Goal: Task Accomplishment & Management: Complete application form

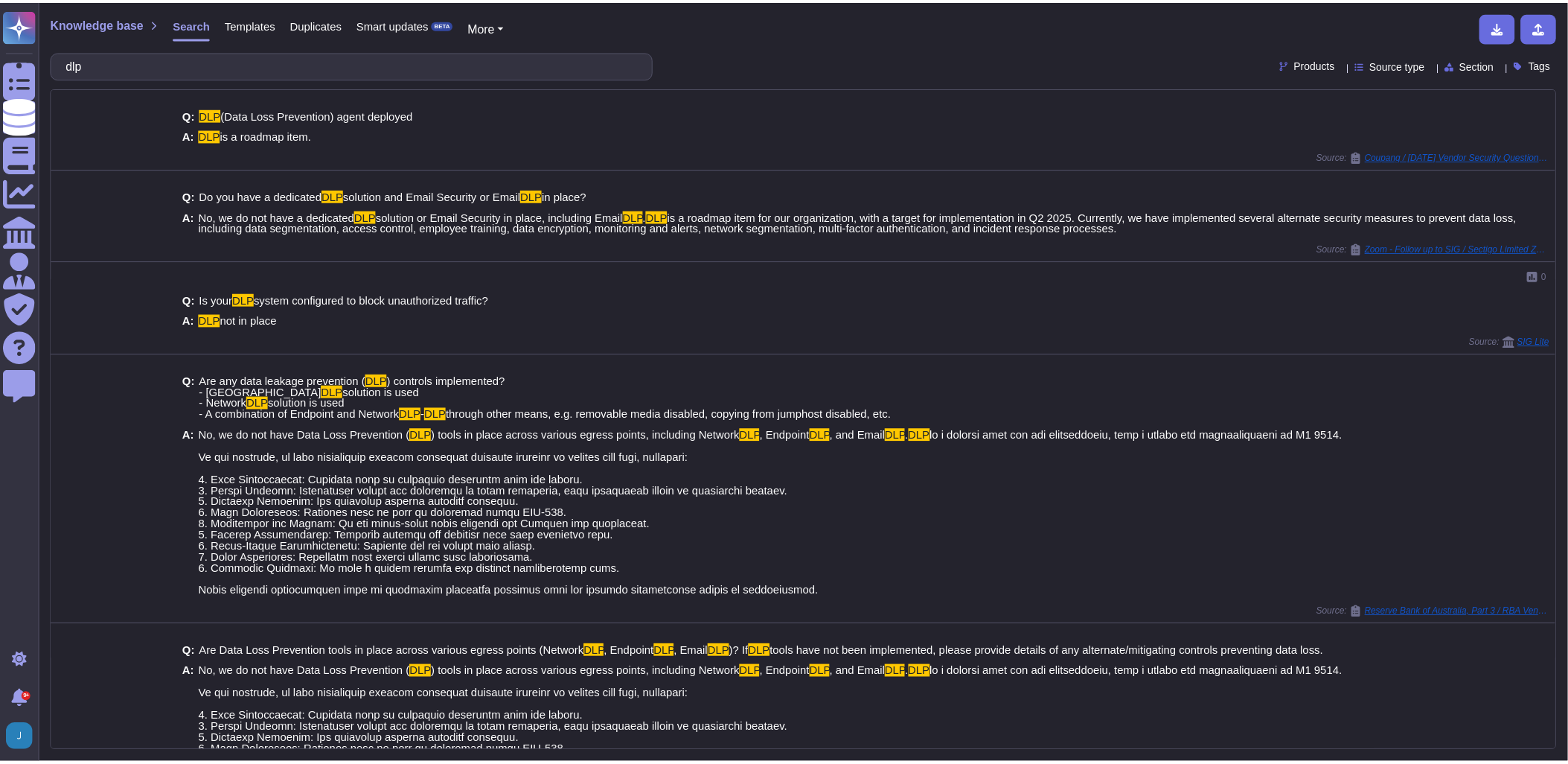
scroll to position [309, 0]
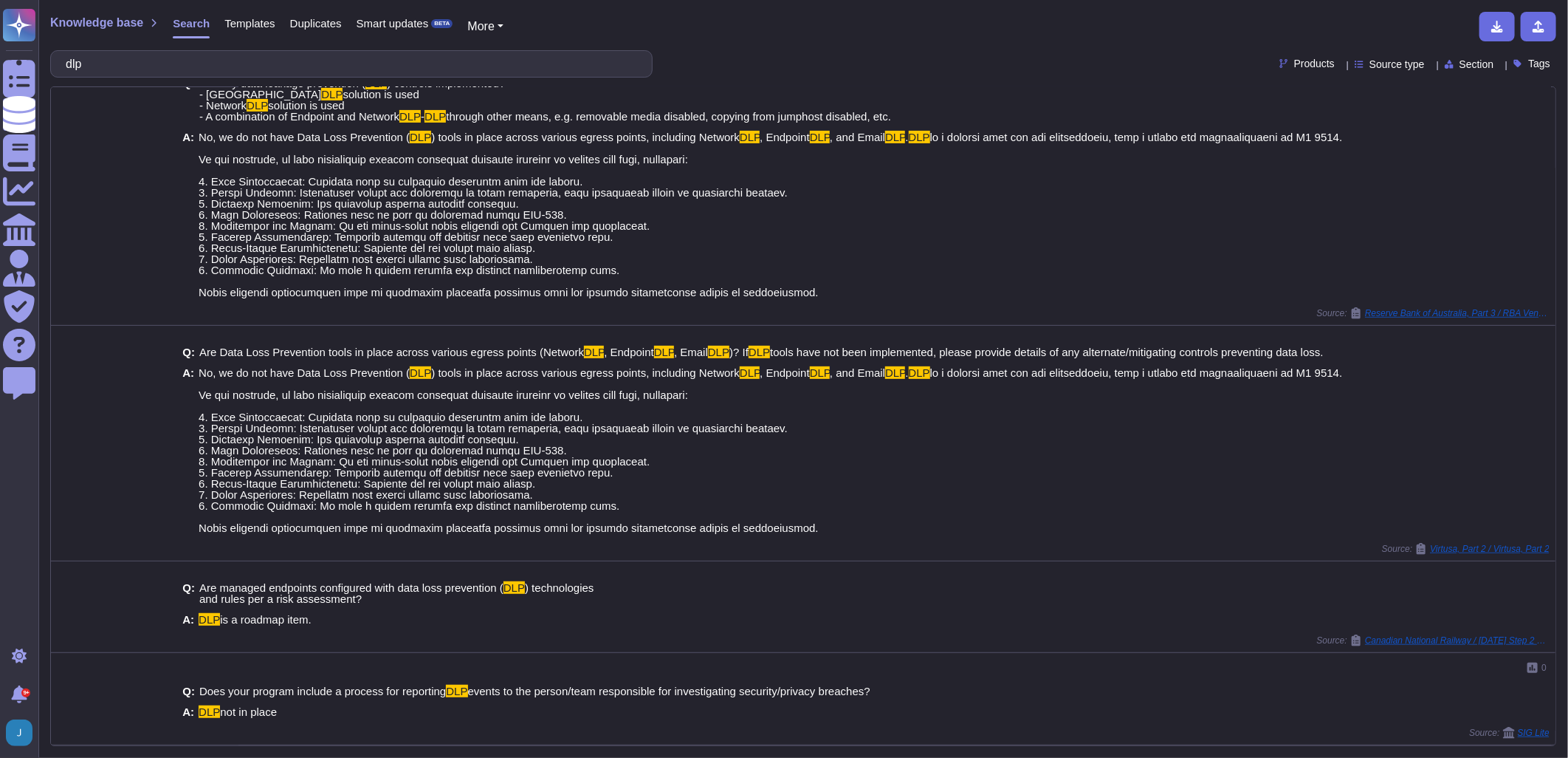
click at [108, 26] on span "Knowledge base" at bounding box center [97, 23] width 93 height 12
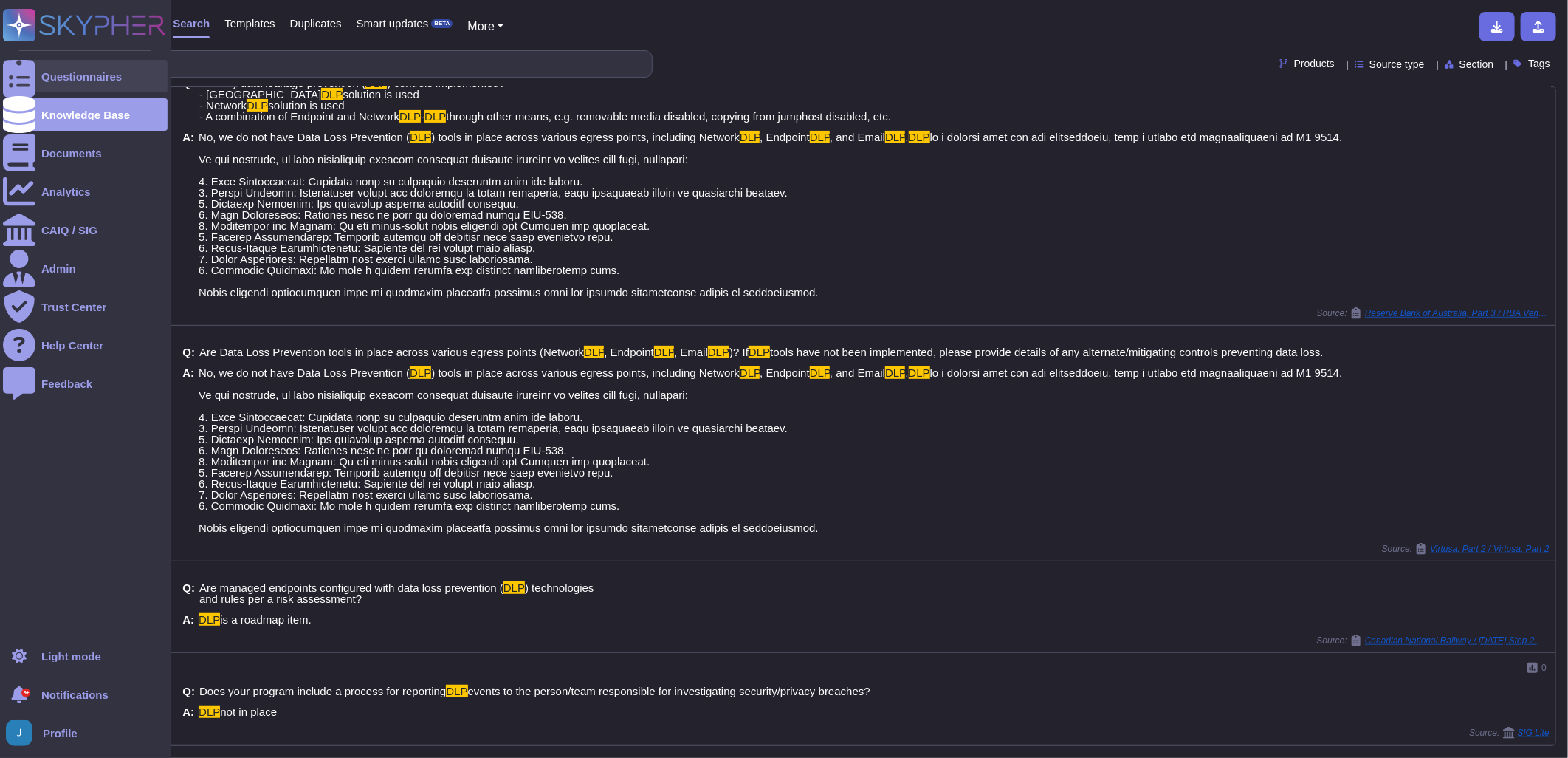
click at [60, 72] on div "Questionnaires" at bounding box center [81, 77] width 81 height 11
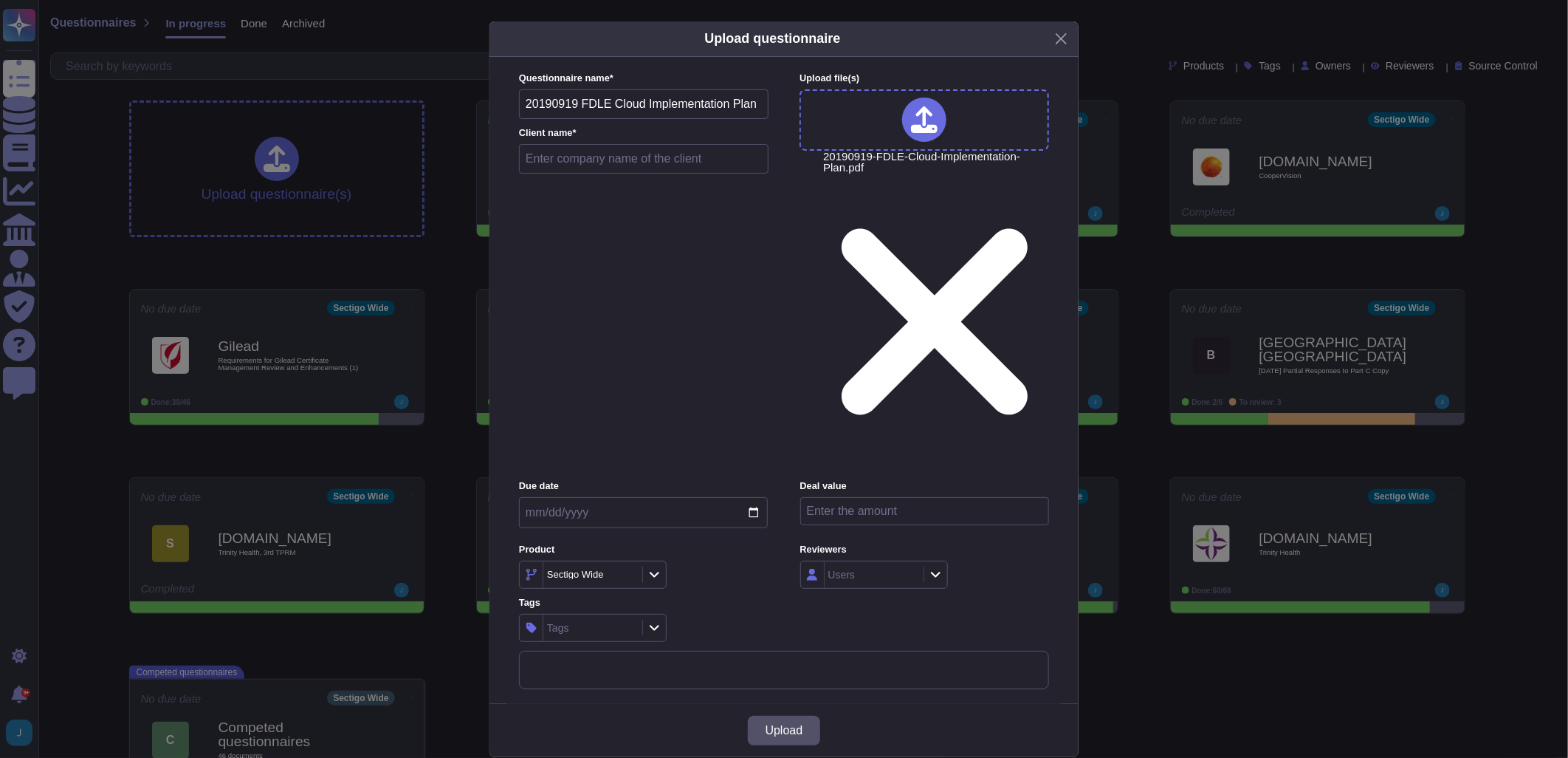
click at [551, 173] on input "text" at bounding box center [644, 159] width 250 height 29
type input "[US_STATE] Dept of Law Enforcement"
click at [783, 725] on span "Upload" at bounding box center [784, 730] width 37 height 12
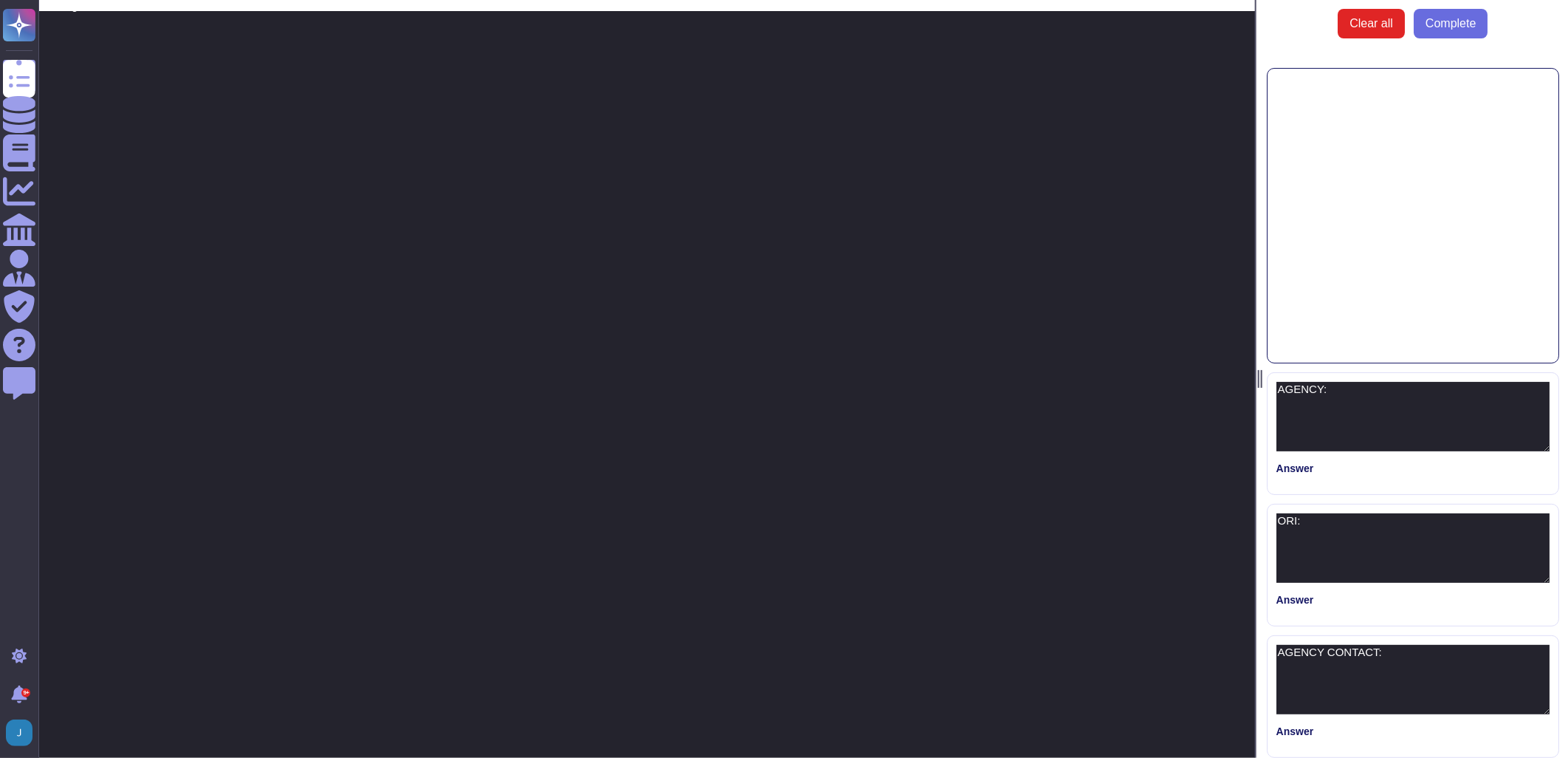
type textarea "AGENCY:"
type textarea "ORI:"
type textarea "AGENCY CONTACT:"
type textarea "PROJECT NAME:"
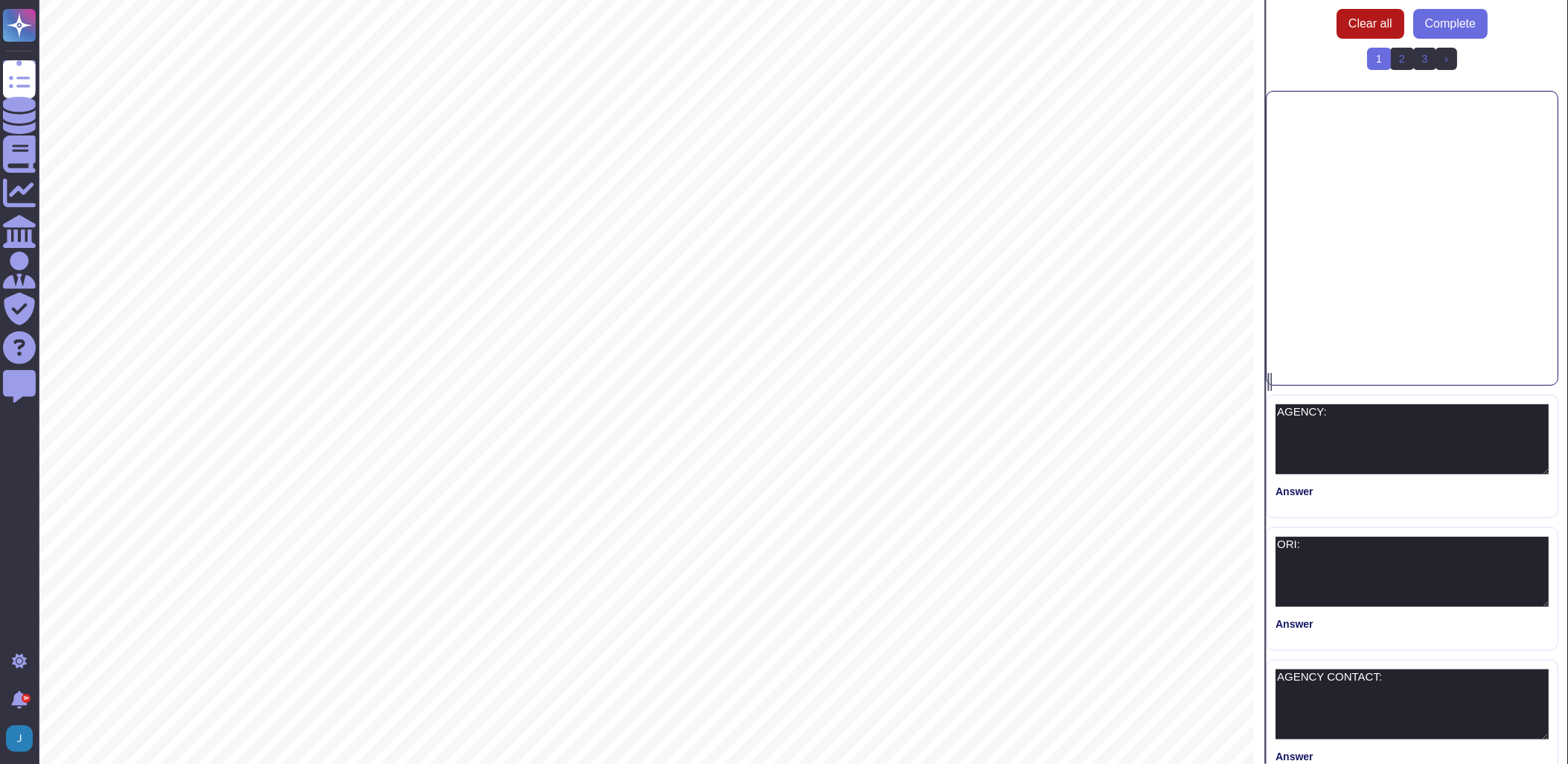
click at [1362, 19] on span "Clear all" at bounding box center [1372, 24] width 44 height 12
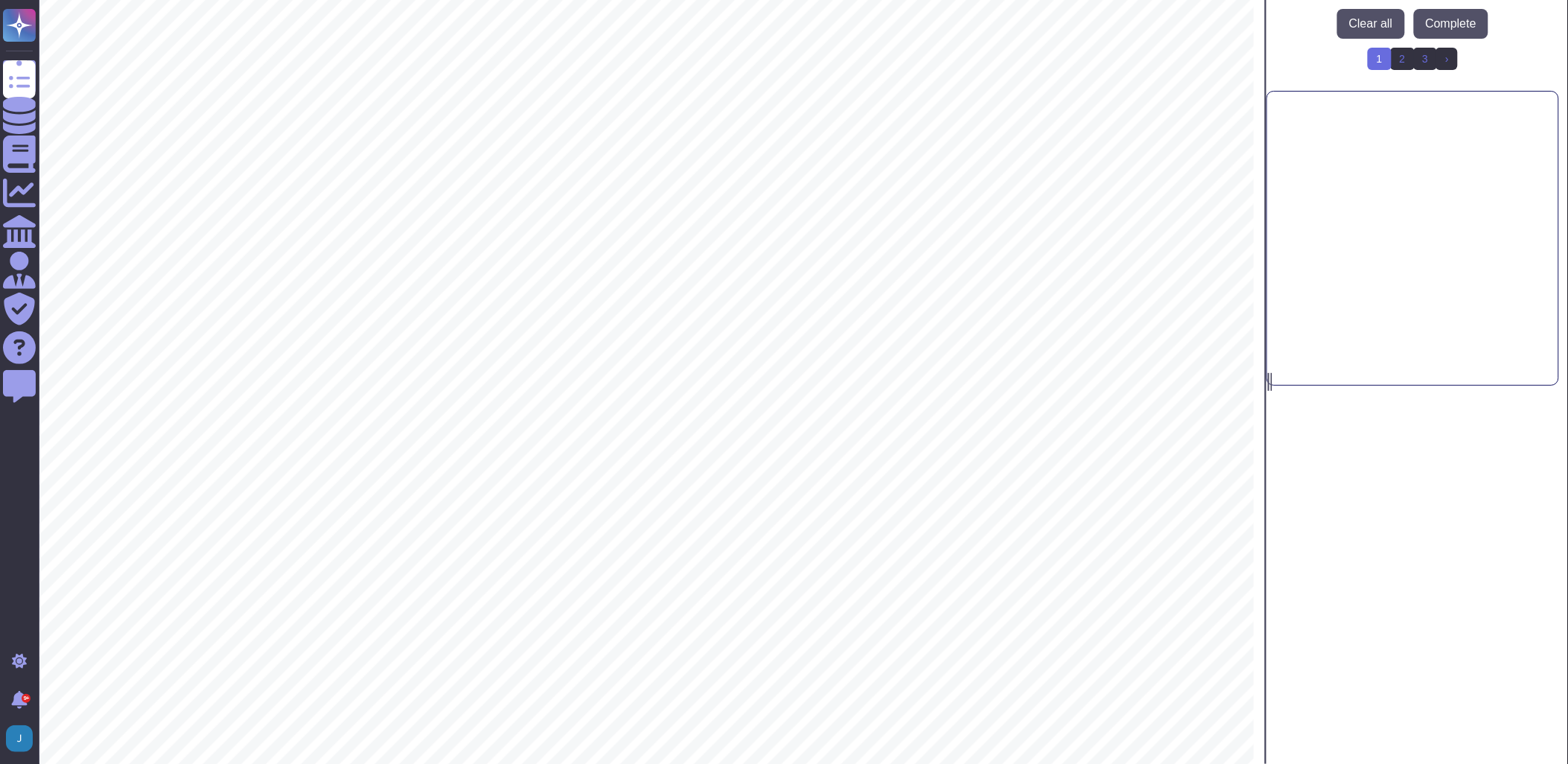
scroll to position [809, 0]
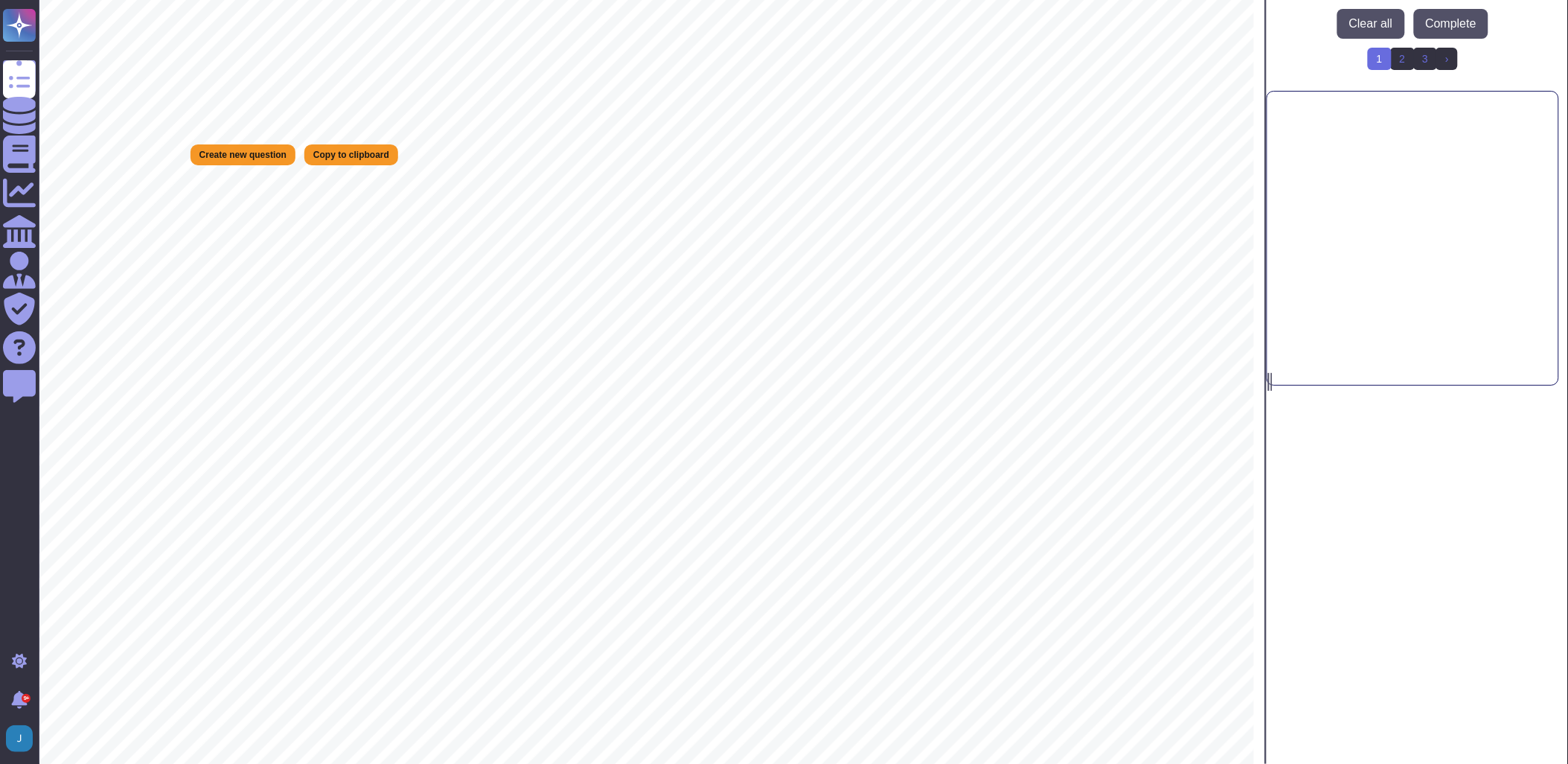
click at [1369, 98] on div "New" at bounding box center [1413, 238] width 293 height 295
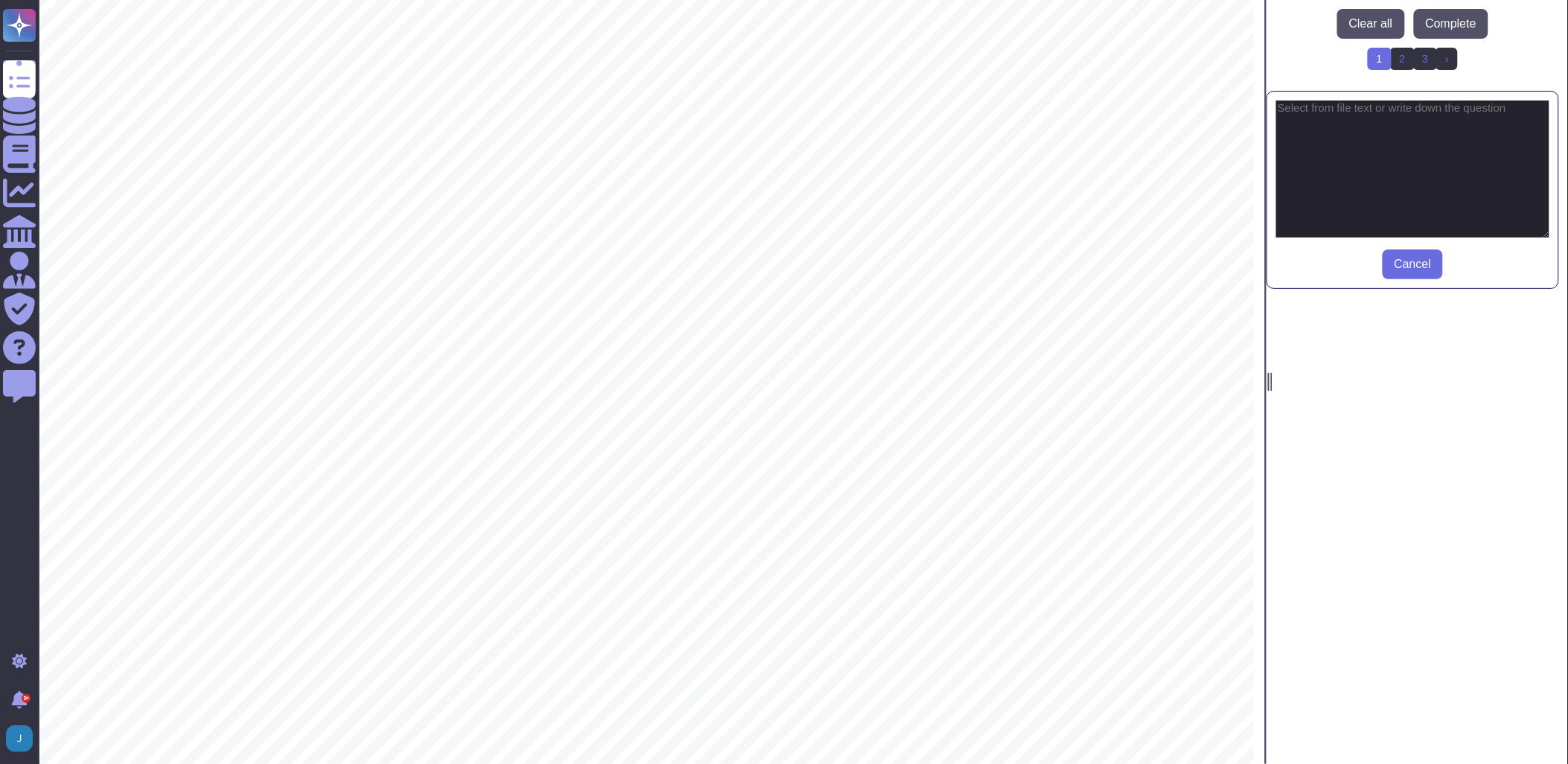
scroll to position [809, 0]
click at [231, 340] on span "AGENCY:" at bounding box center [244, 345] width 125 height 28
drag, startPoint x: 231, startPoint y: 340, endPoint x: 766, endPoint y: 336, distance: 535.0
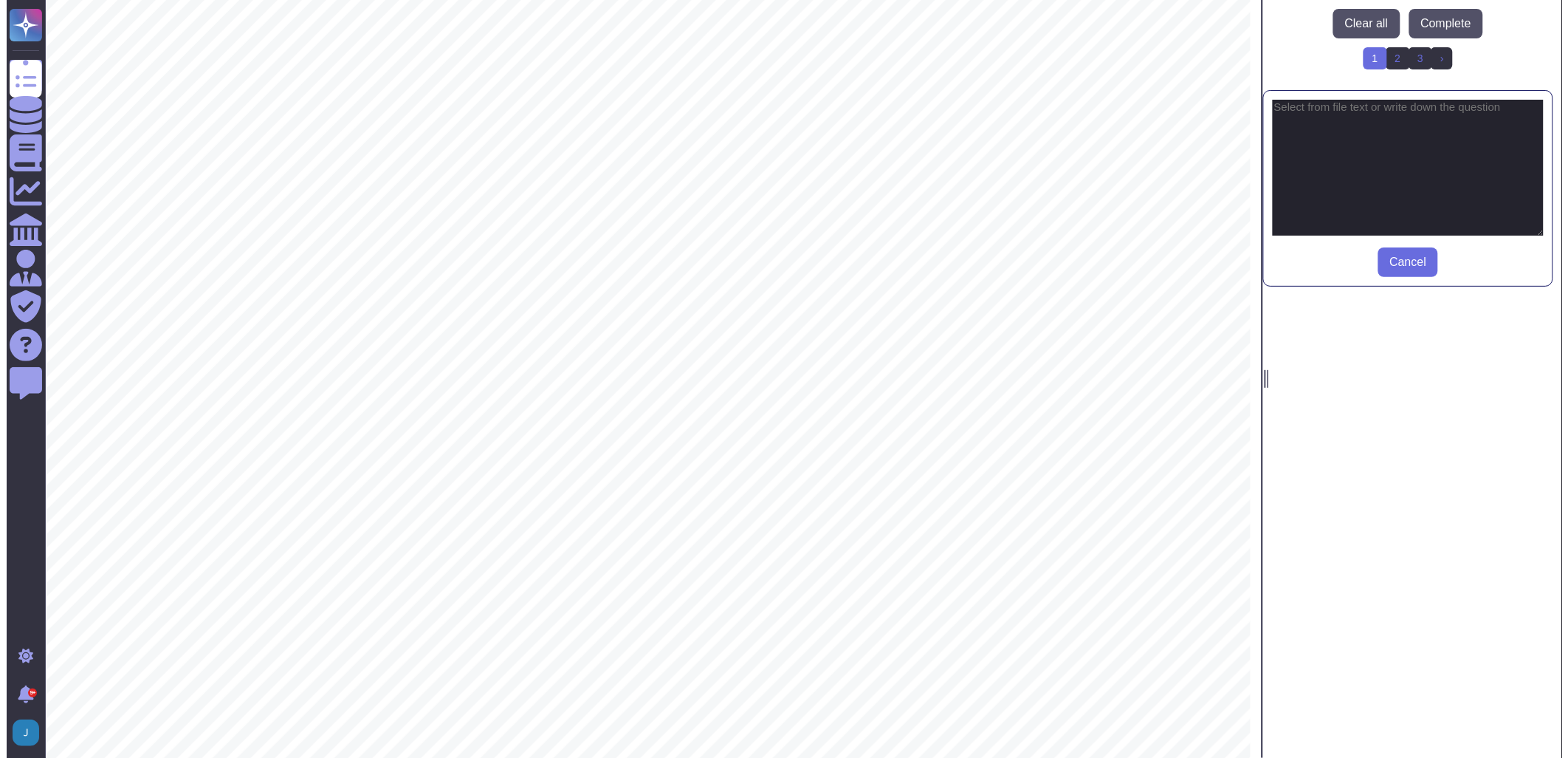
scroll to position [0, 0]
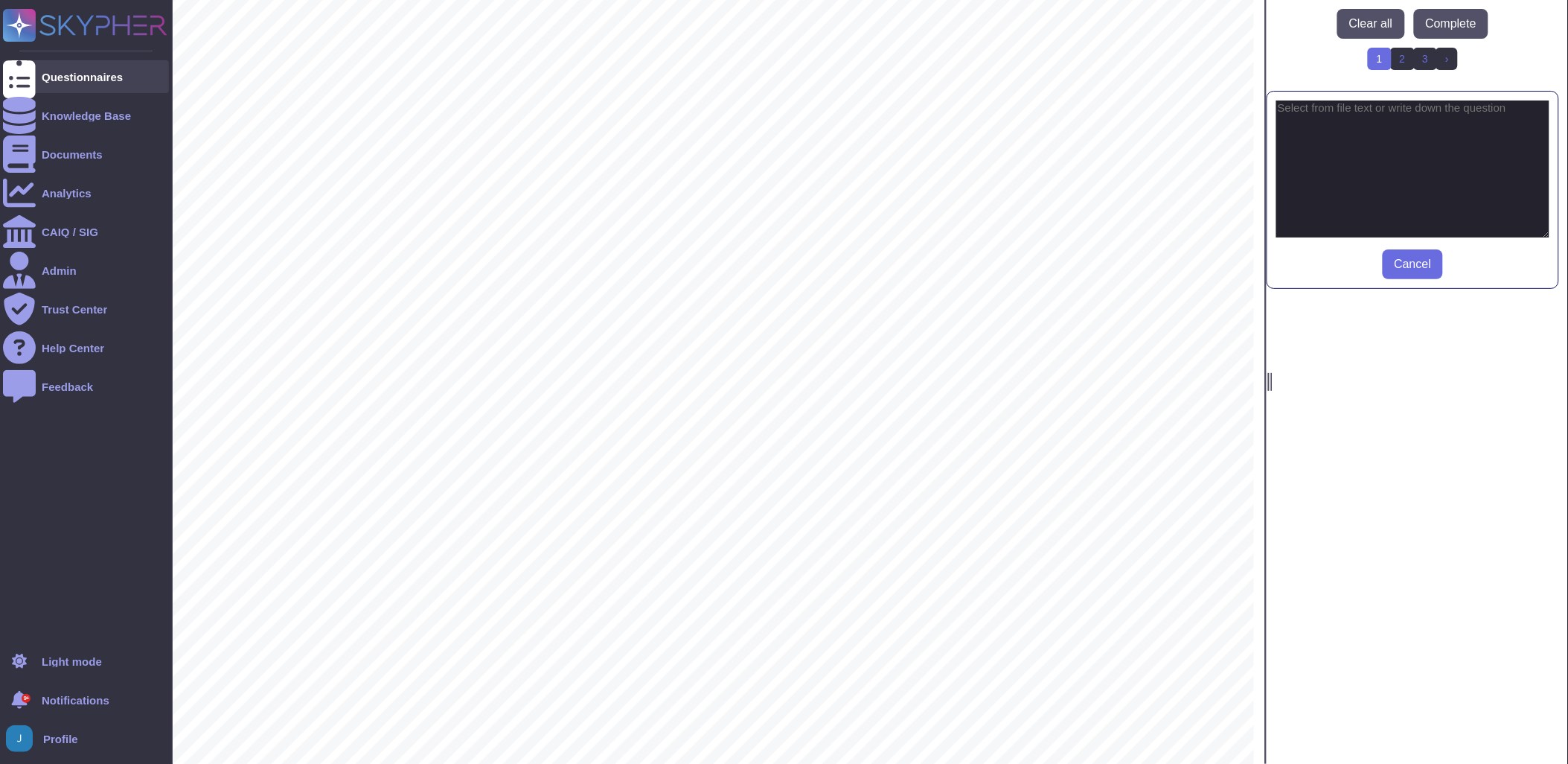
click at [16, 67] on div at bounding box center [20, 76] width 33 height 33
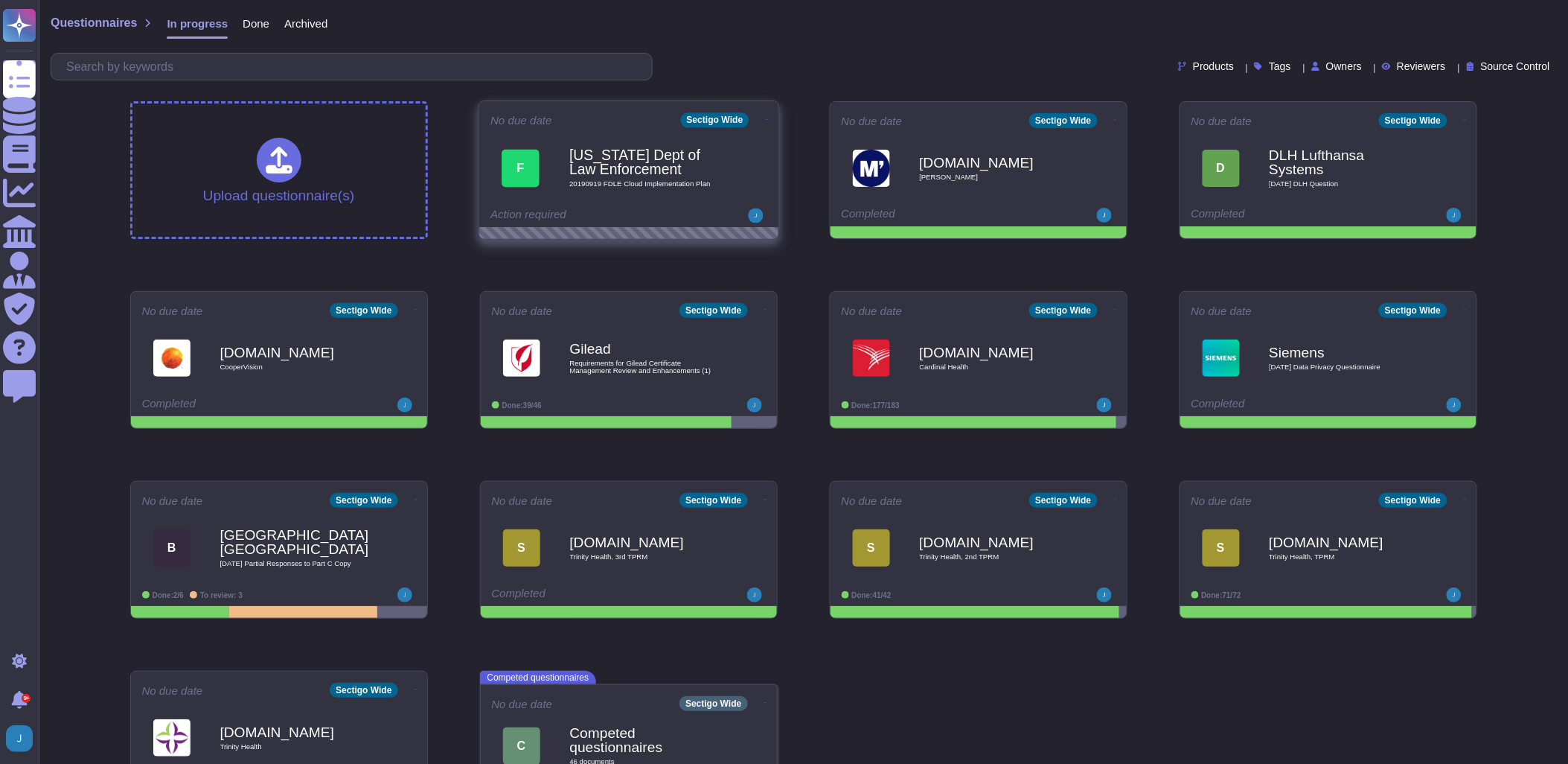
click at [609, 199] on div "F [US_STATE] Dept of Law Enforcement 20190919 FDLE Cloud Implementation Plan" at bounding box center [629, 168] width 277 height 75
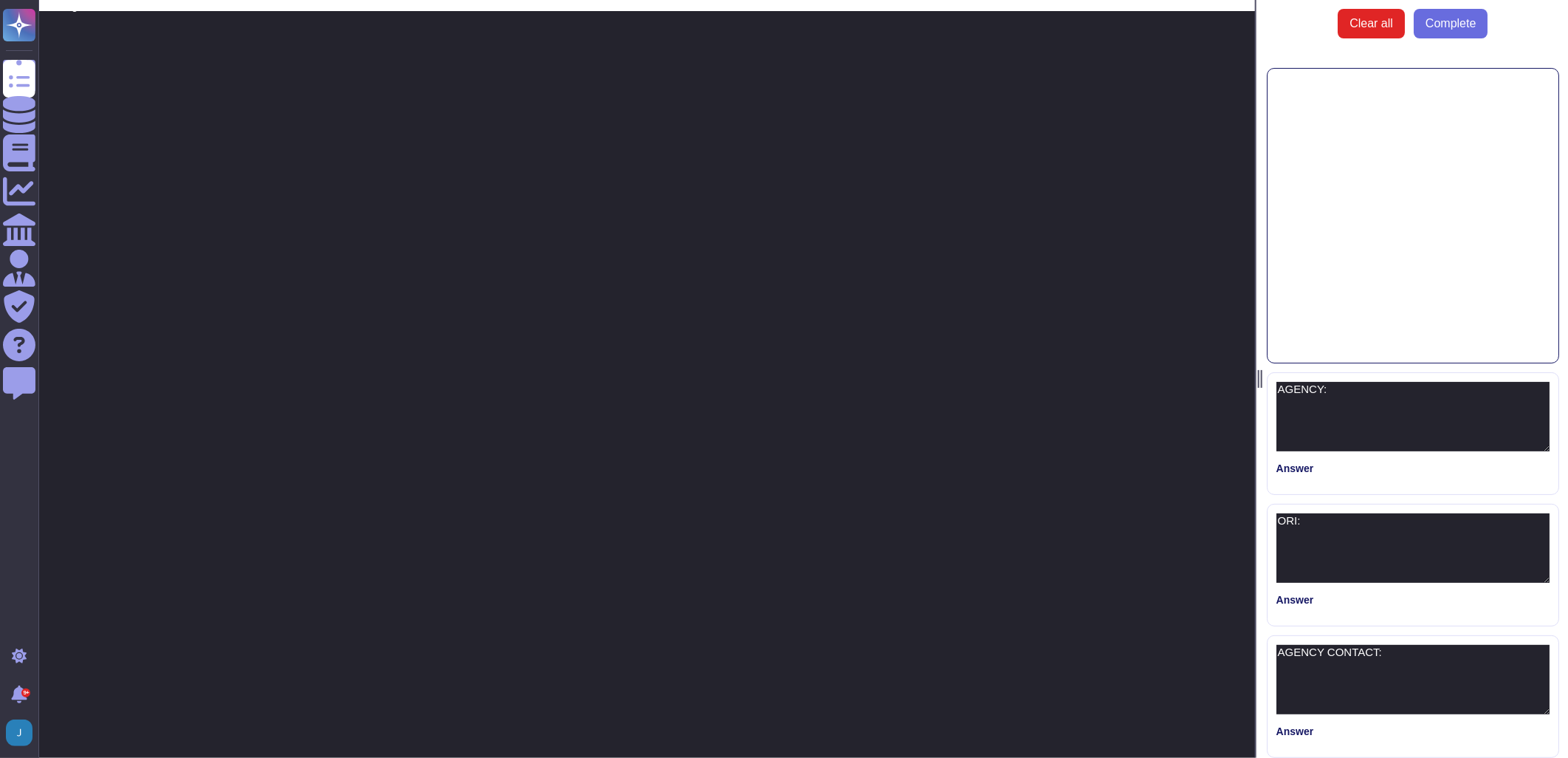
type textarea "AGENCY:"
type textarea "ORI:"
type textarea "AGENCY CONTACT:"
type textarea "PROJECT NAME:"
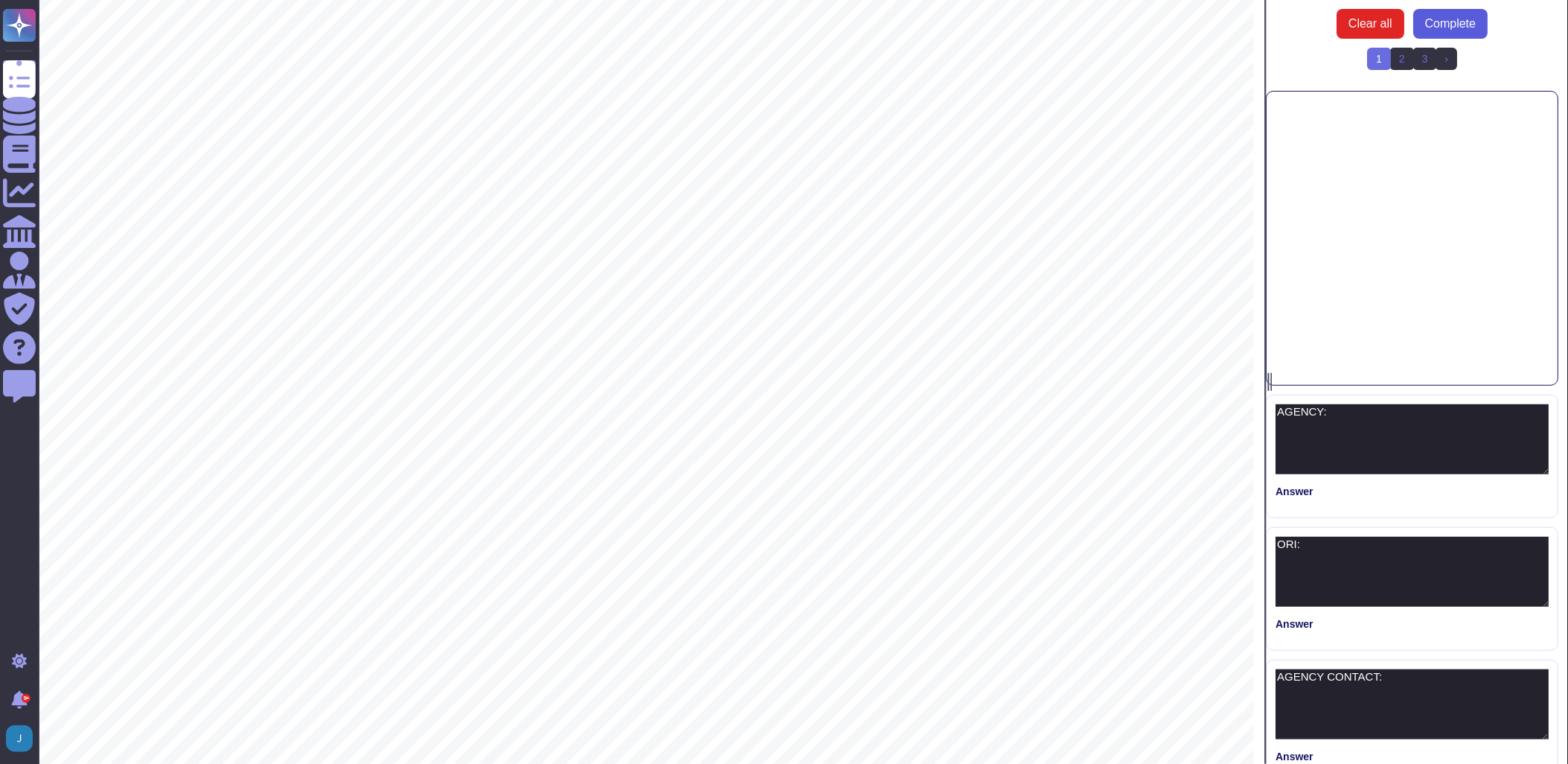
click at [1449, 20] on span "Complete" at bounding box center [1451, 24] width 51 height 12
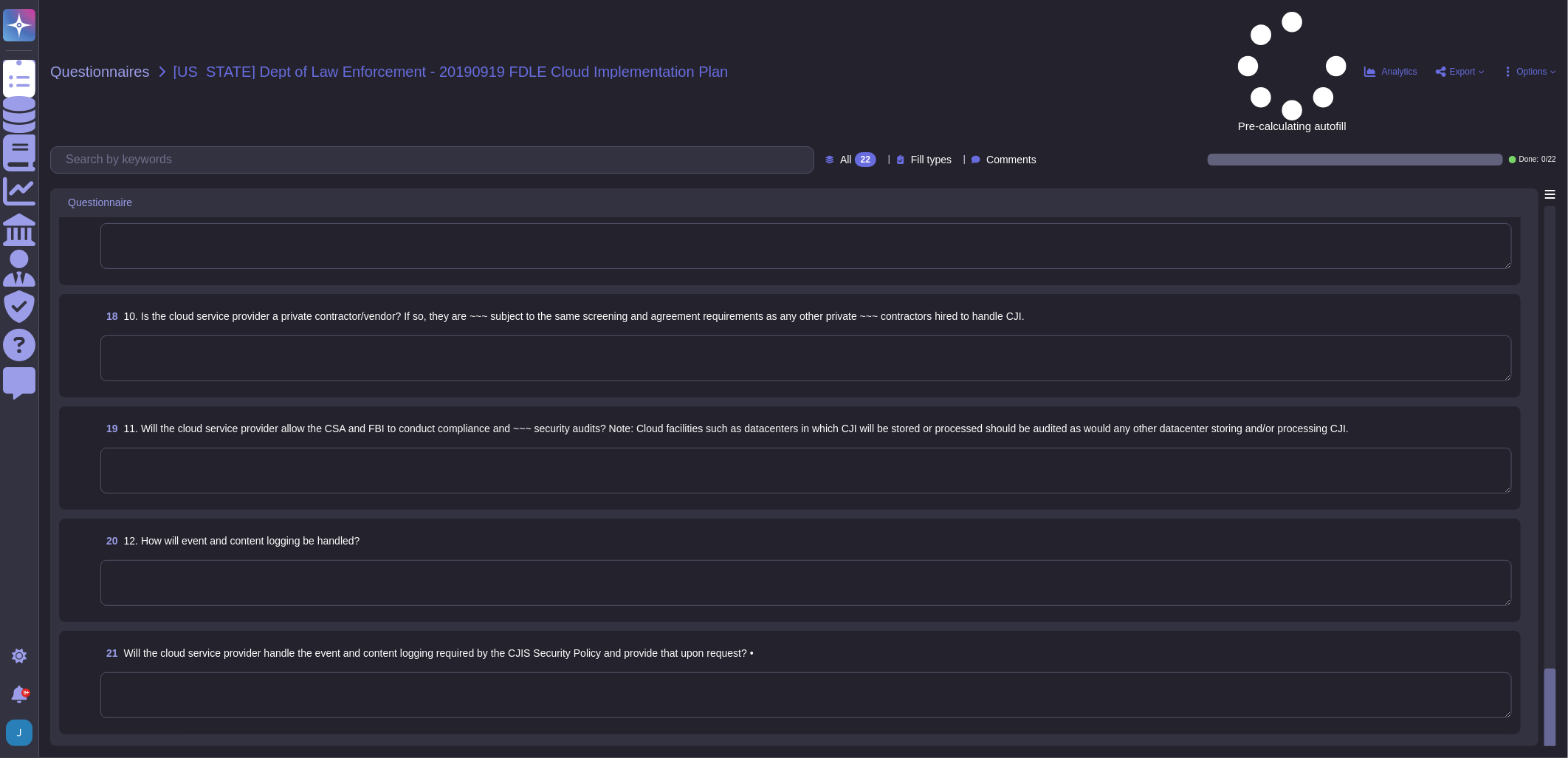
scroll to position [1717, 0]
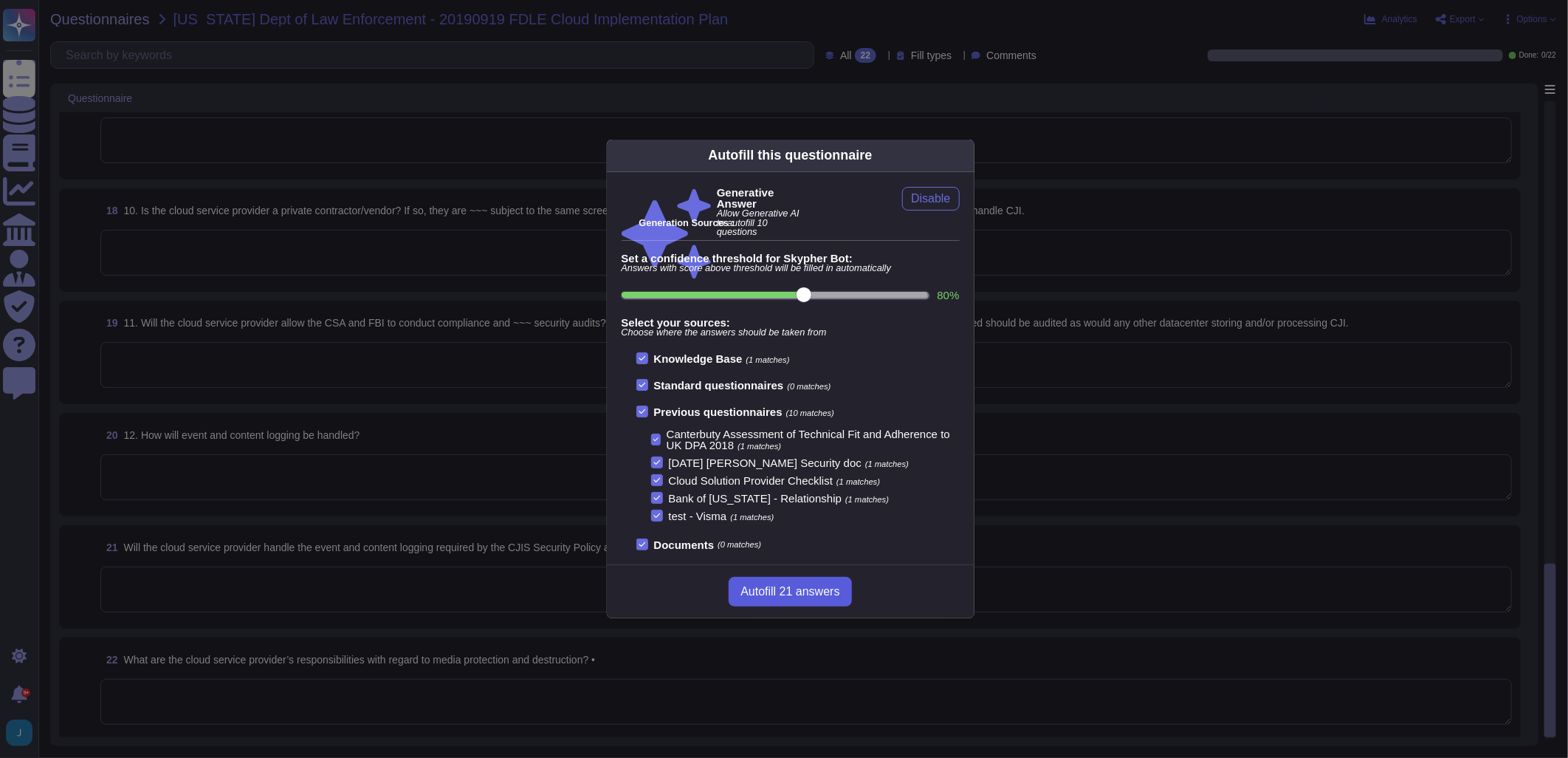
click at [785, 603] on button "Autofill 21 answers" at bounding box center [789, 591] width 123 height 29
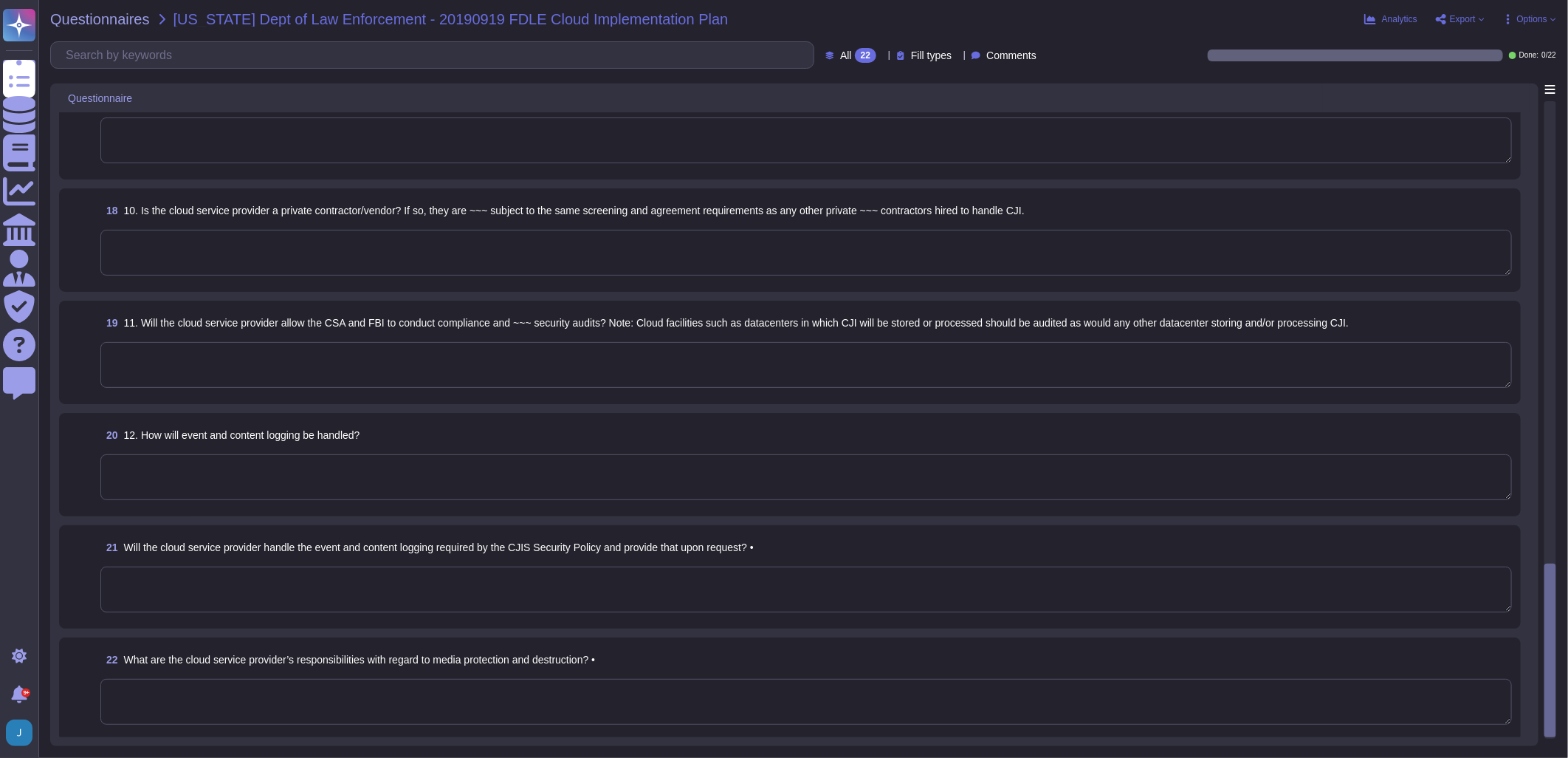
type textarea "Yes, customer data is encrypted at rest using AES-256 and in transit using TLS …"
type textarea "Our incident response procedures are formalized in our documented Incident Resp…"
type textarea "Yes, the cloud subscriber will be notified in the event of a security incident.…"
type textarea "In the event of a compromise involving CJI, the notification and response proce…"
type textarea "Yes"
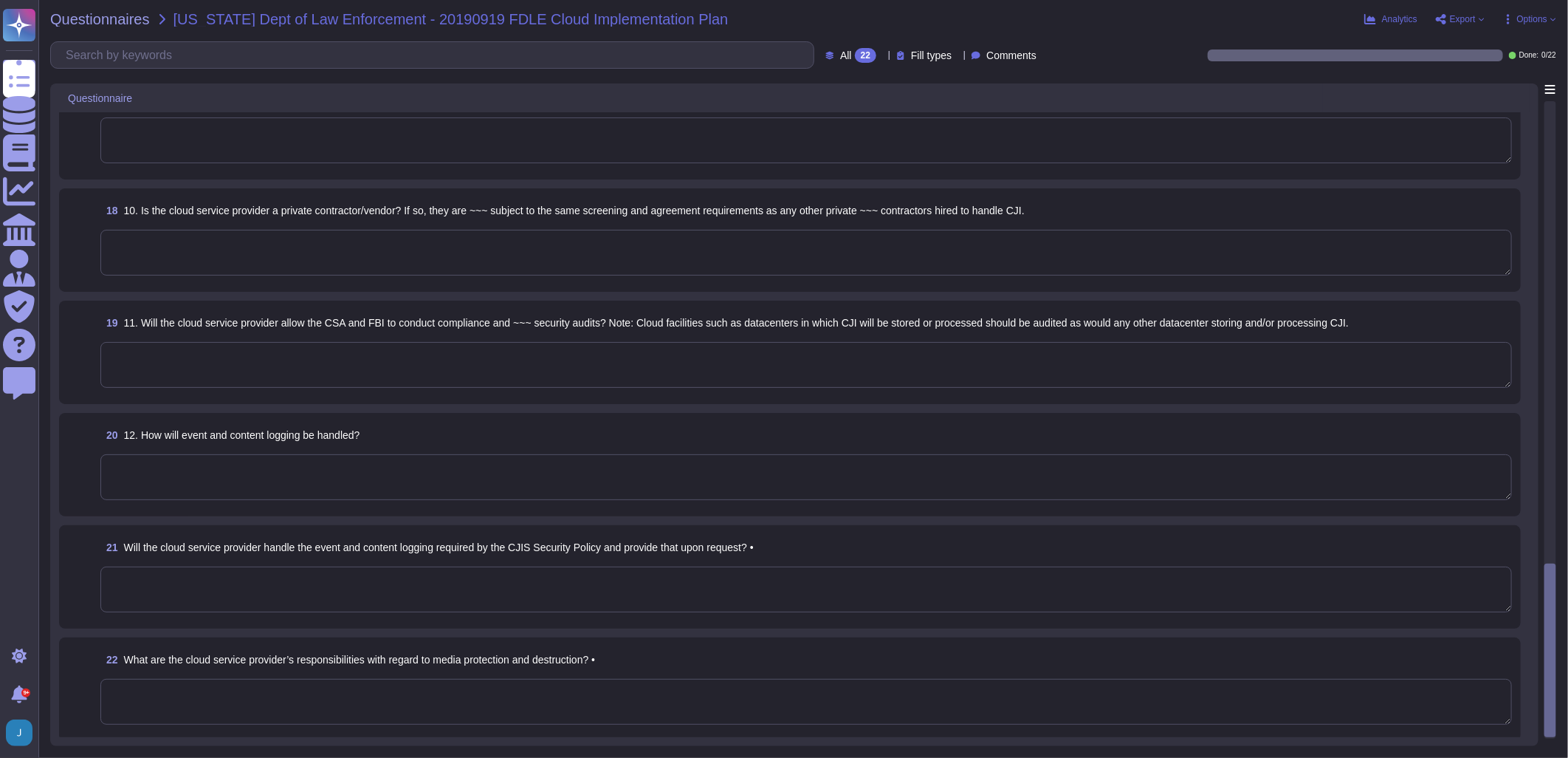
type textarea "Sectigo does not permit customer audits as it presents a security risk to both …"
type textarea "Event and content logging will be handled through a centralized and automated l…"
type textarea "Yes, Sectigo provides comprehensive logging capabilities for user and administr…"
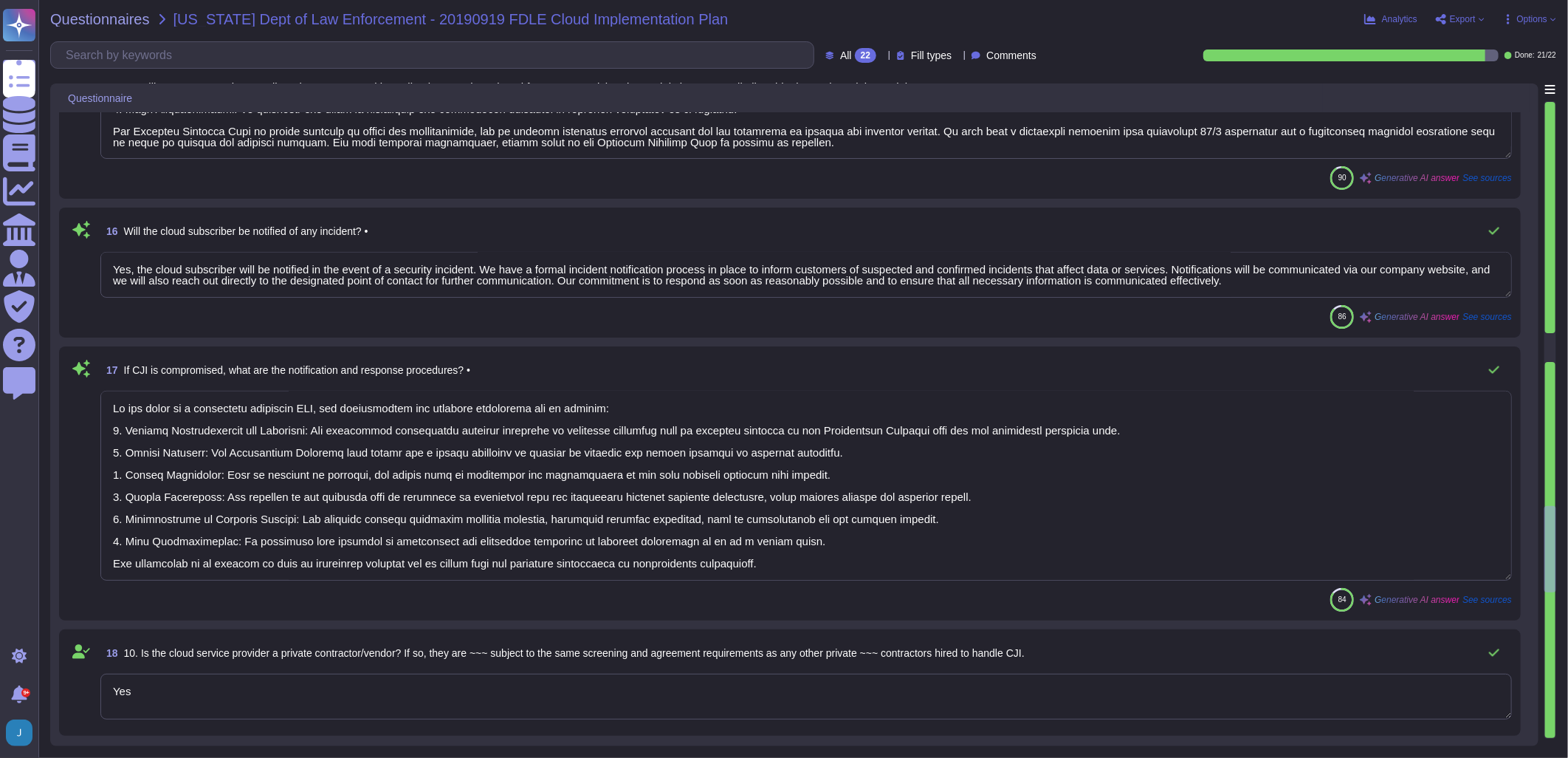
type textarea "Customer determined. Customer may elect to have private keys stored on vendor s…"
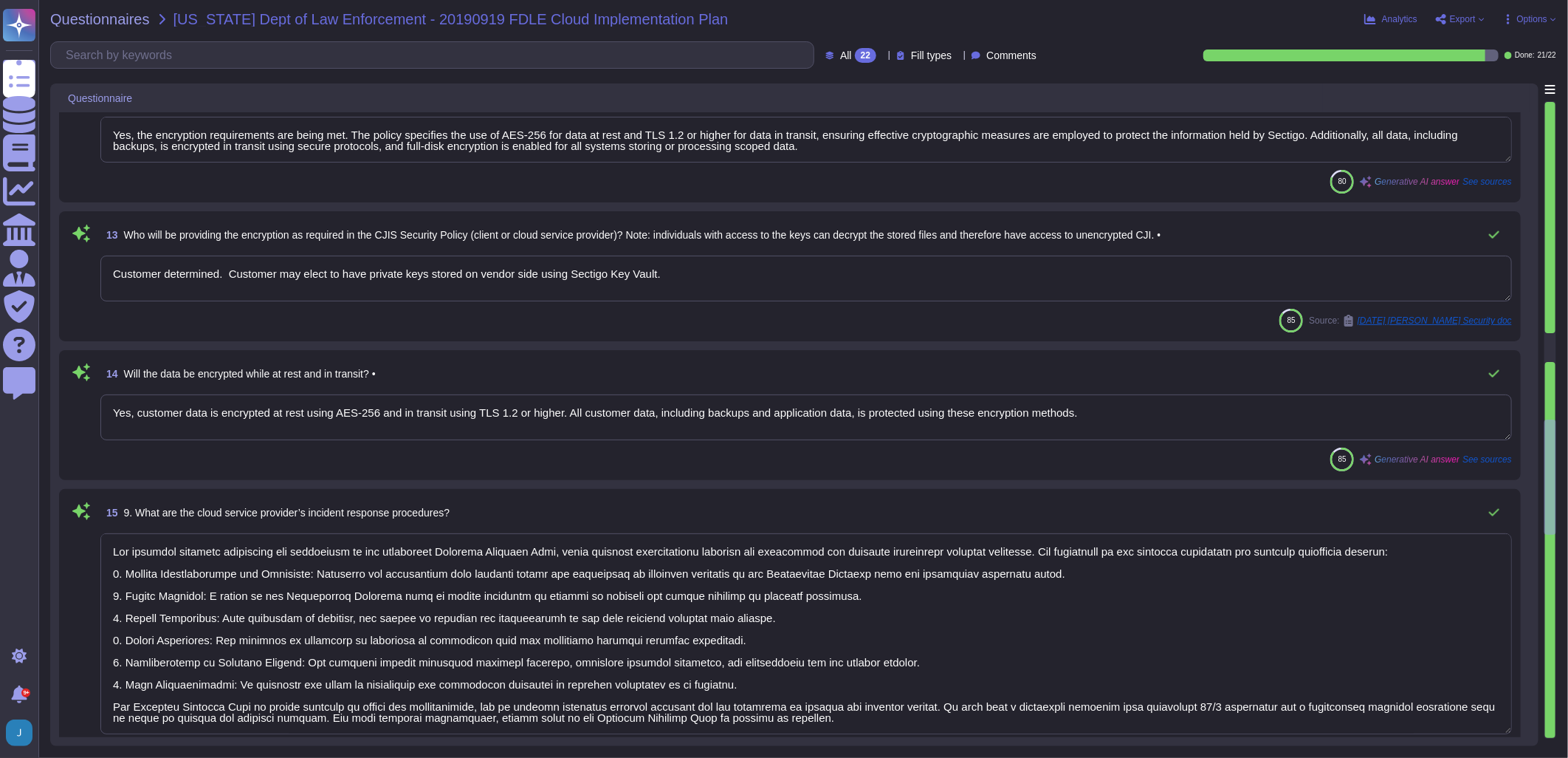
type textarea "Yes, the cloud service provider's data centers used for the transmission, stora…"
type textarea "- Secaucus, [US_STATE], [GEOGRAPHIC_DATA] - [GEOGRAPHIC_DATA], [GEOGRAPHIC_DATA…"
type textarea "Yes, the encryption requirements are being met. The policy specifies the use of…"
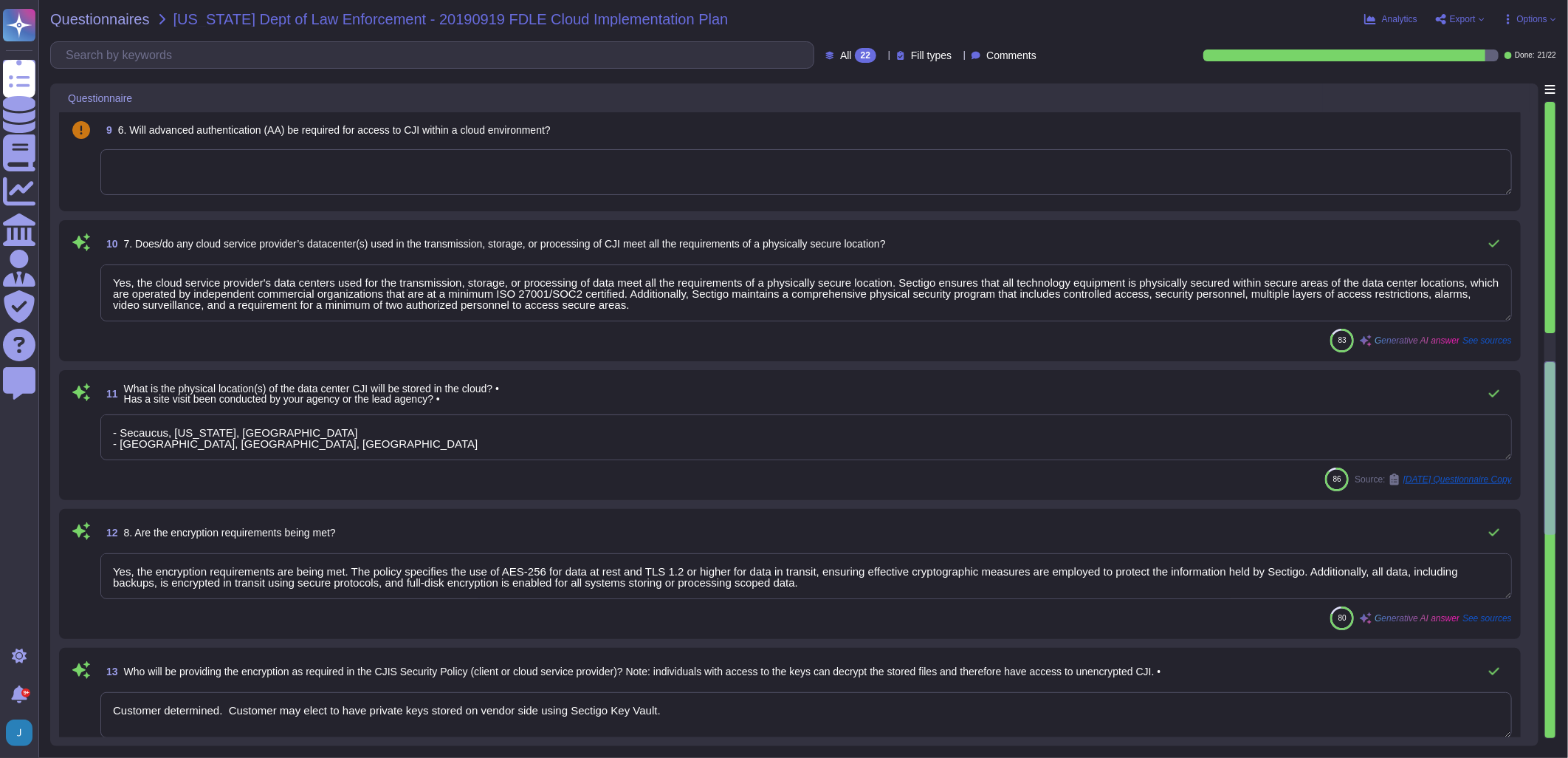
type textarea "Sectigo provides the following products and services: 1. Digital identity solut…"
type textarea "We provide Software as a Service (SaaS) through our SaaS portal, specifically w…"
type textarea "no"
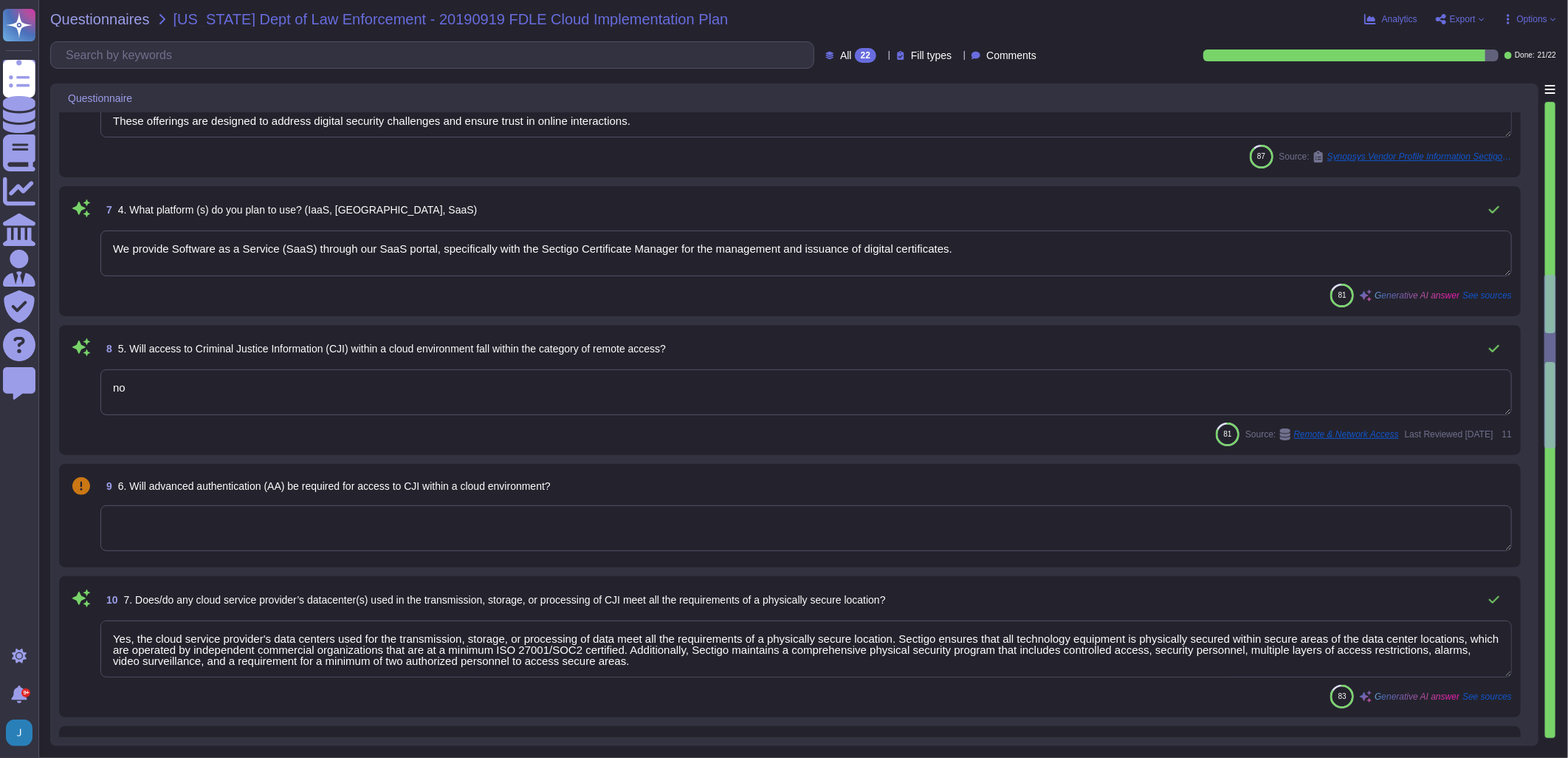
type textarea "[PERSON_NAME][EMAIL_ADDRESS][PERSON_NAME][DOMAIN_NAME]"
type textarea "Sectigo Certificate Manager and public certificates"
type textarea "Sectigo uses the Google Cloud Platform as its cloud service provider. The compa…"
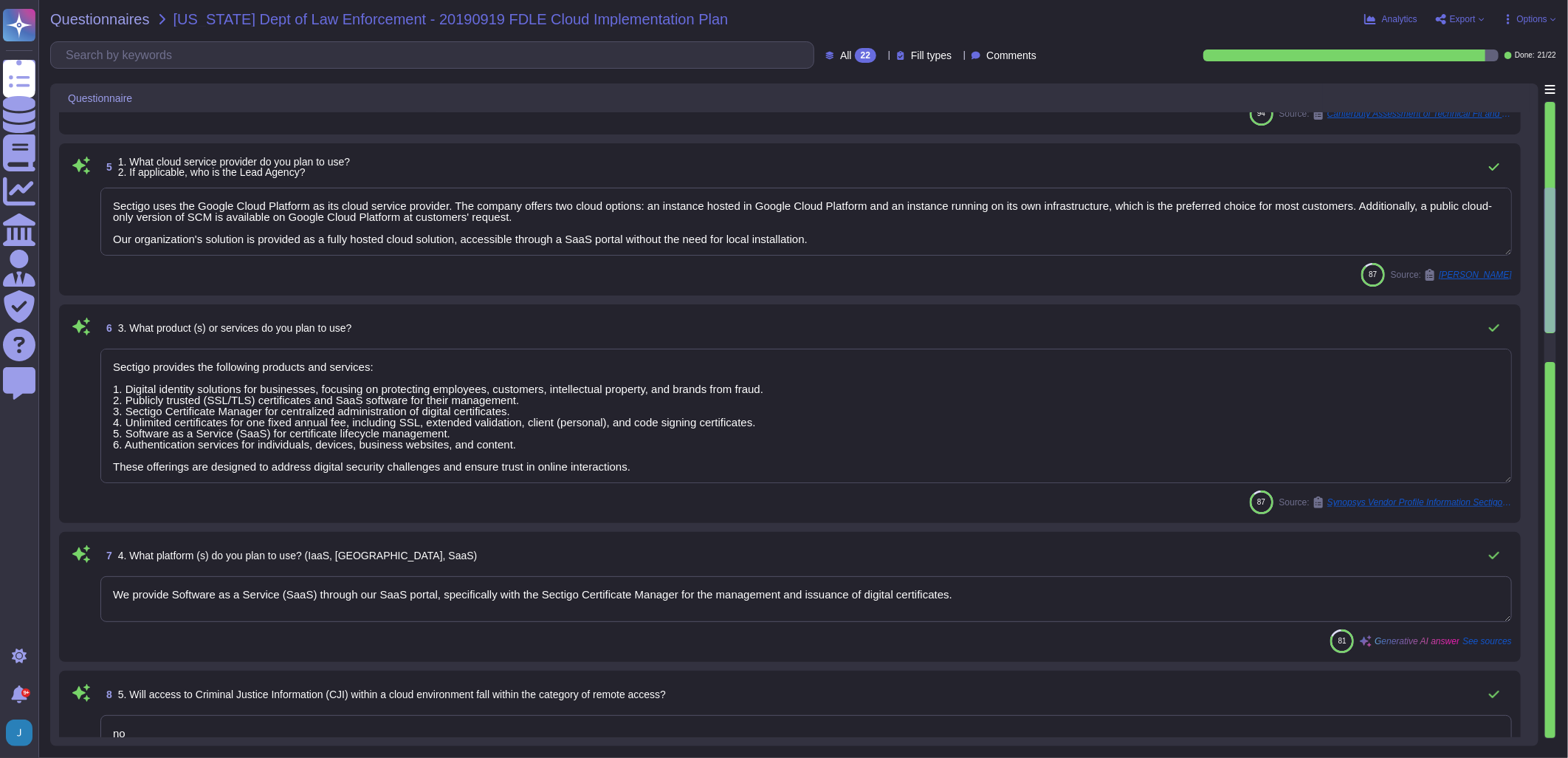
type textarea "see above"
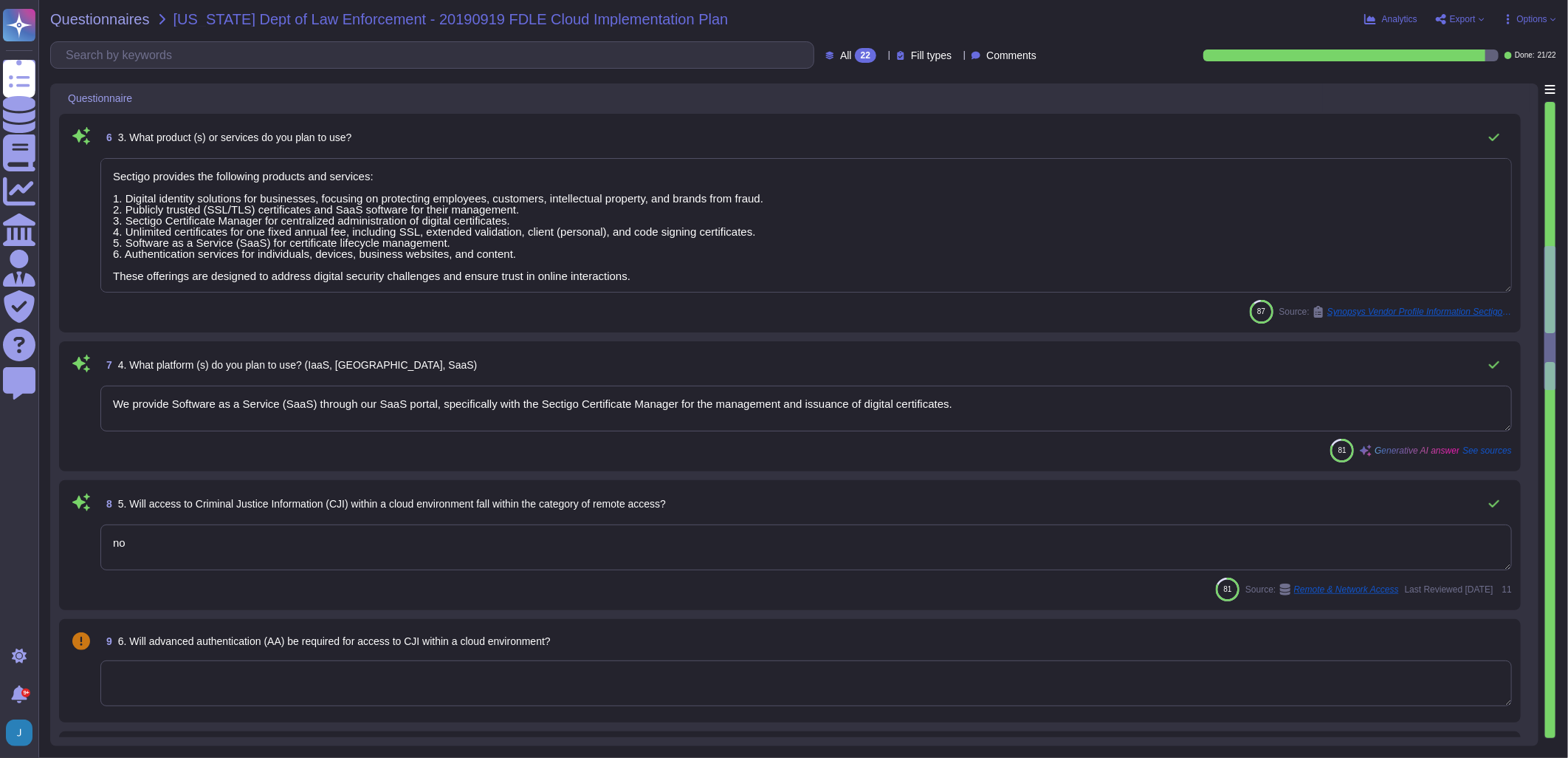
type textarea "Yes, the encryption requirements are being met. The policy specifies the use of…"
type textarea "Customer determined. Customer may elect to have private keys stored on vendor s…"
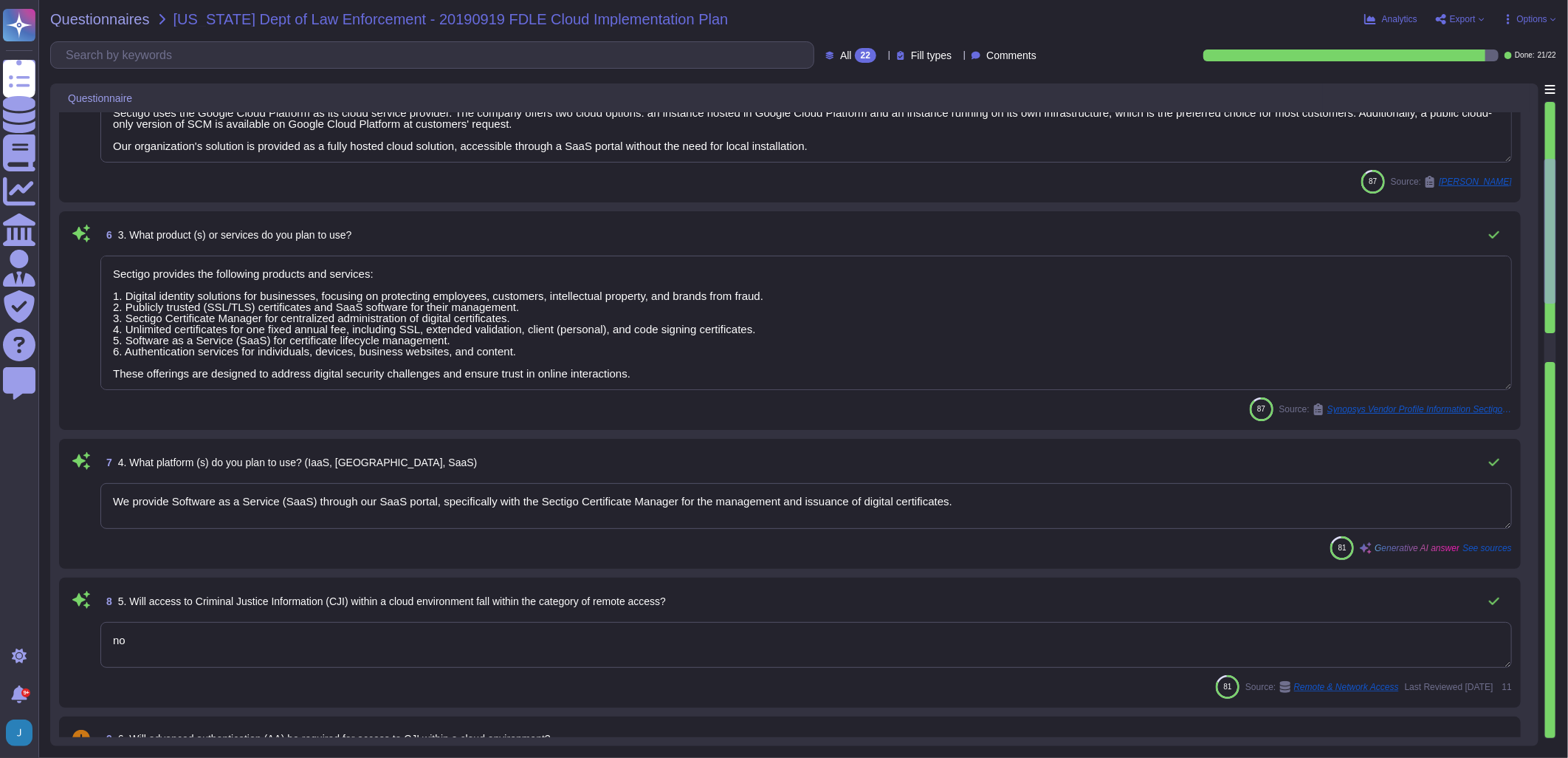
type textarea "Your Enterprise Sales representative will share."
type textarea "see above"
type textarea "[PERSON_NAME][EMAIL_ADDRESS][PERSON_NAME][DOMAIN_NAME]"
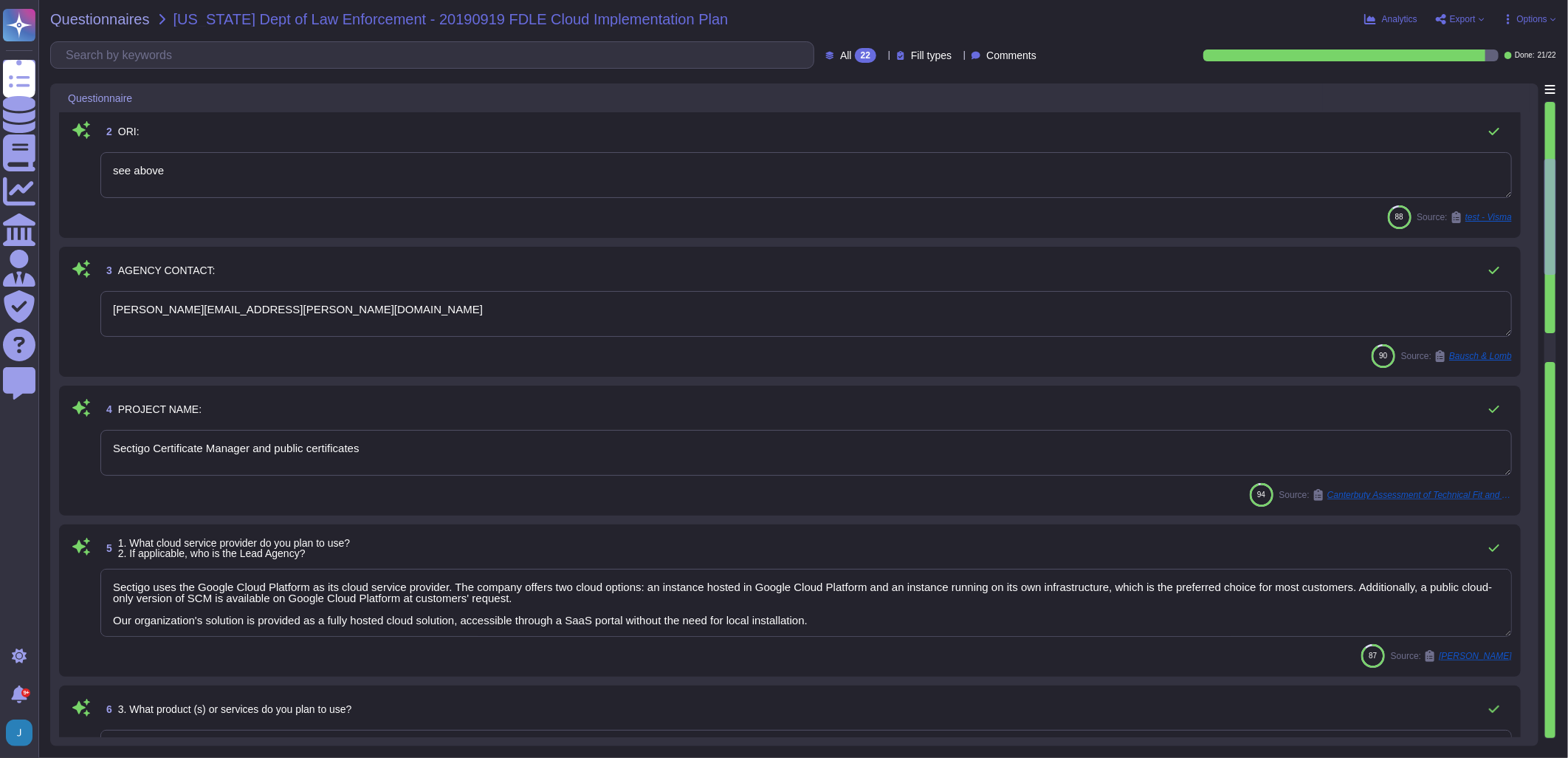
scroll to position [0, 0]
